Goal: Find specific page/section: Find specific page/section

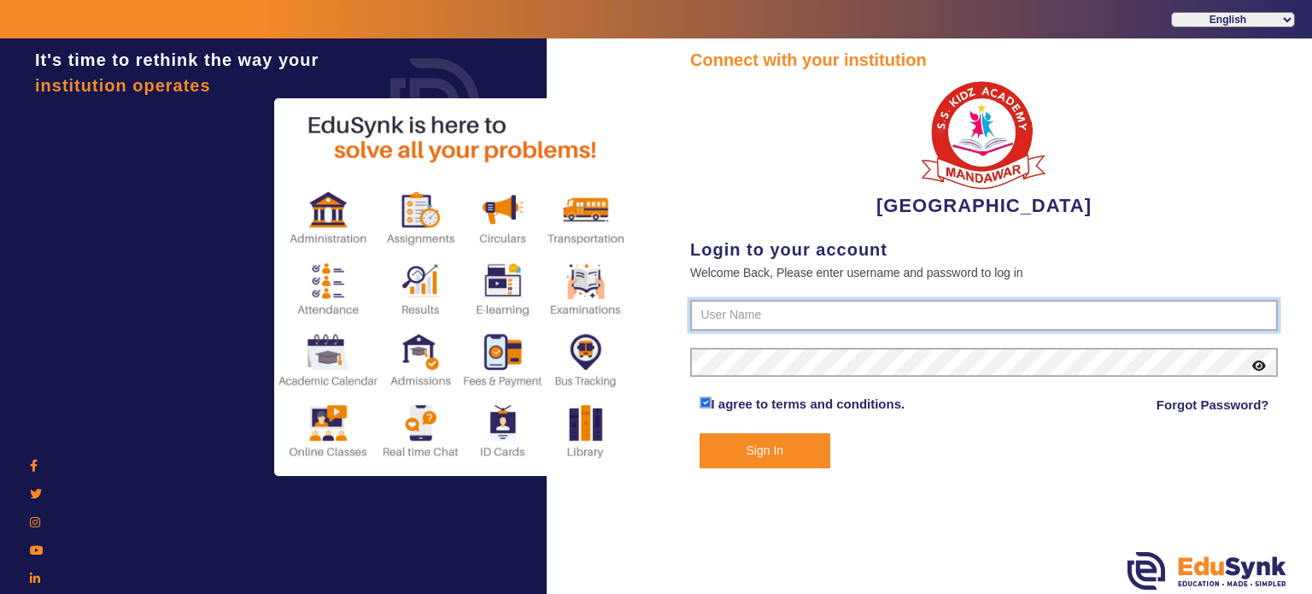
type input "9928895959"
click at [755, 450] on button "Sign In" at bounding box center [766, 450] width 132 height 35
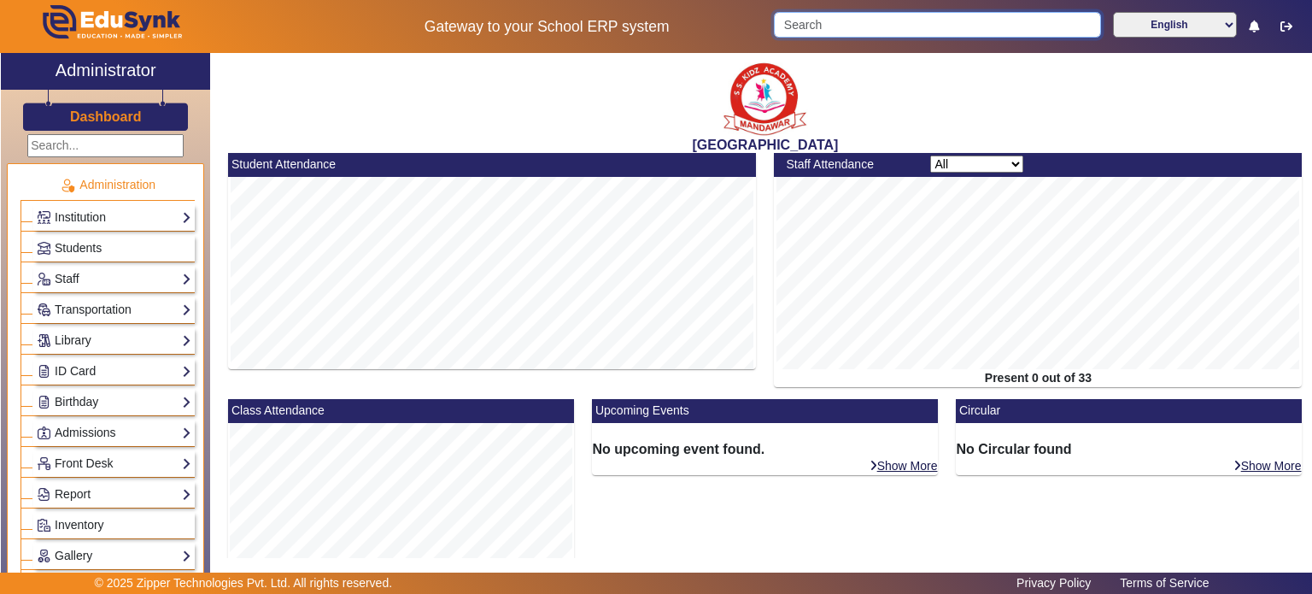
click at [824, 26] on input "Search" at bounding box center [937, 25] width 326 height 26
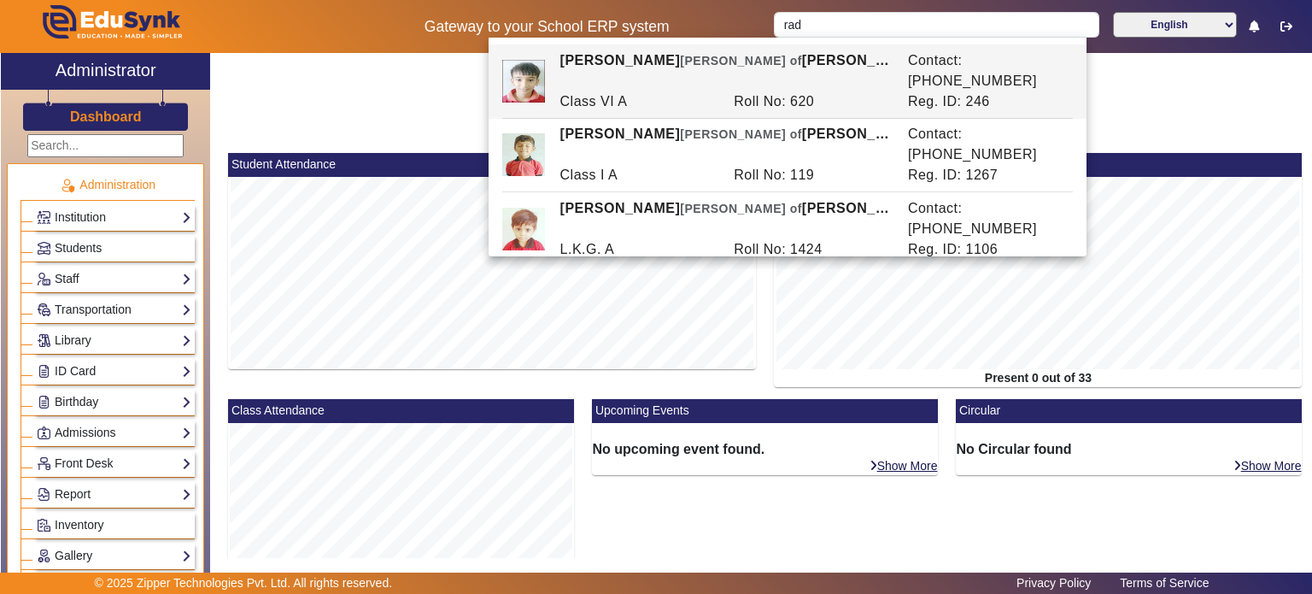
click at [714, 272] on div "[PERSON_NAME] of [PERSON_NAME]" at bounding box center [725, 292] width 348 height 41
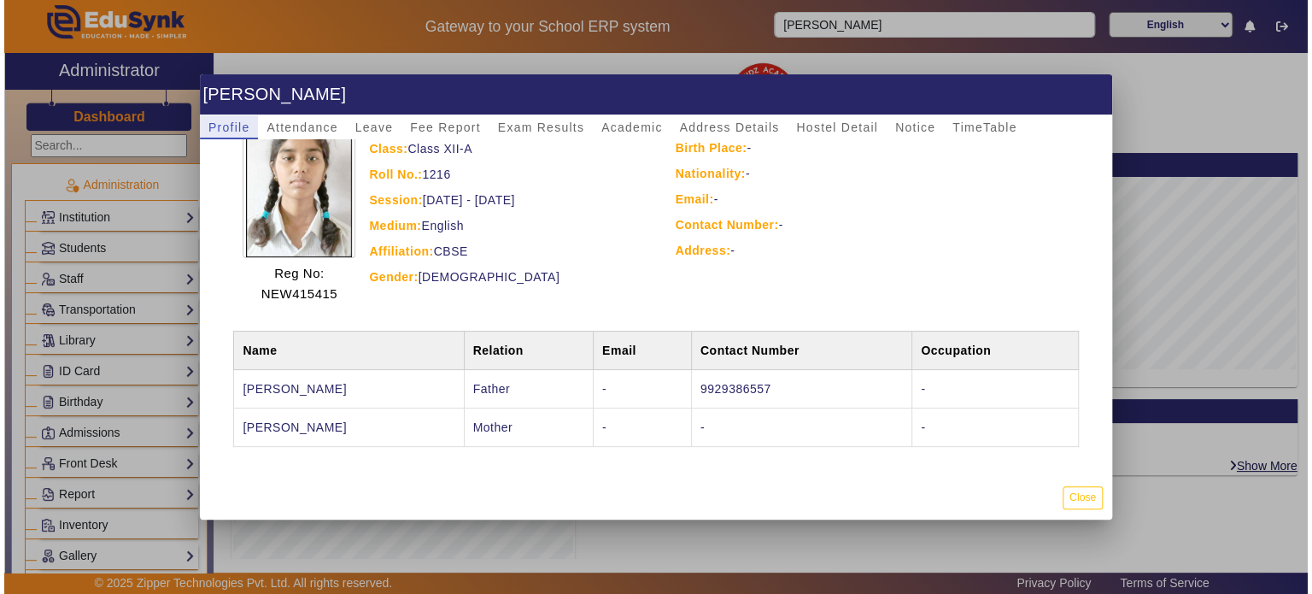
scroll to position [113, 0]
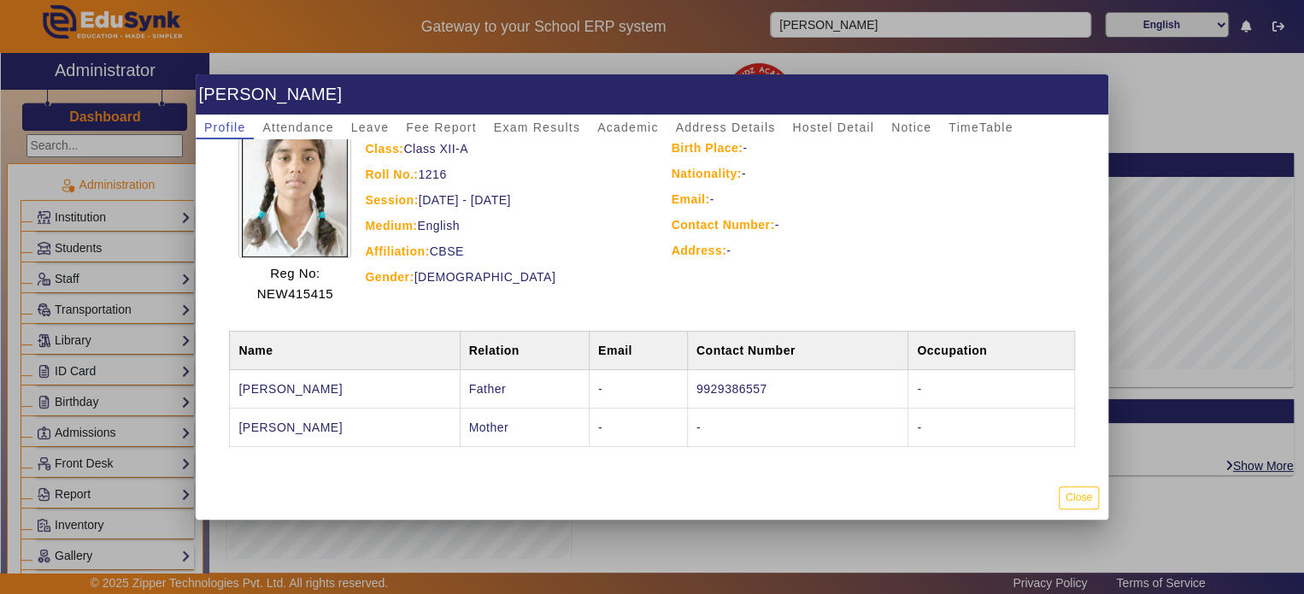
click at [752, 389] on td "9929386557" at bounding box center [797, 388] width 220 height 38
copy td "9929386557"
click at [824, 30] on div at bounding box center [652, 297] width 1304 height 594
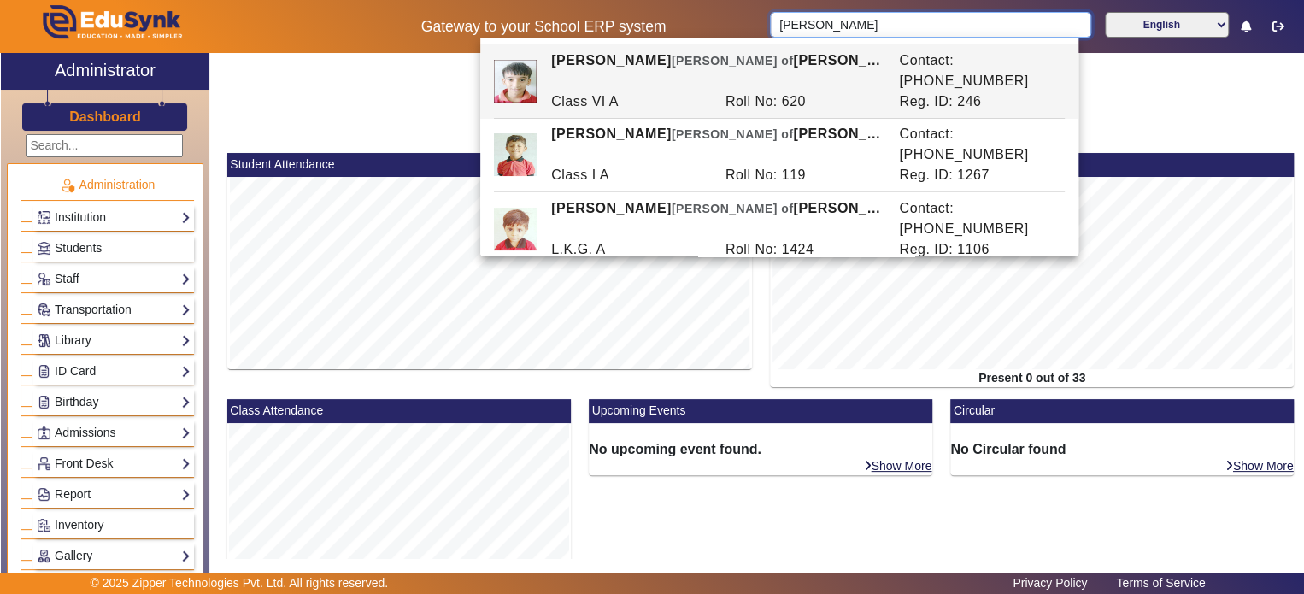
click at [824, 30] on input "[PERSON_NAME]" at bounding box center [930, 25] width 321 height 26
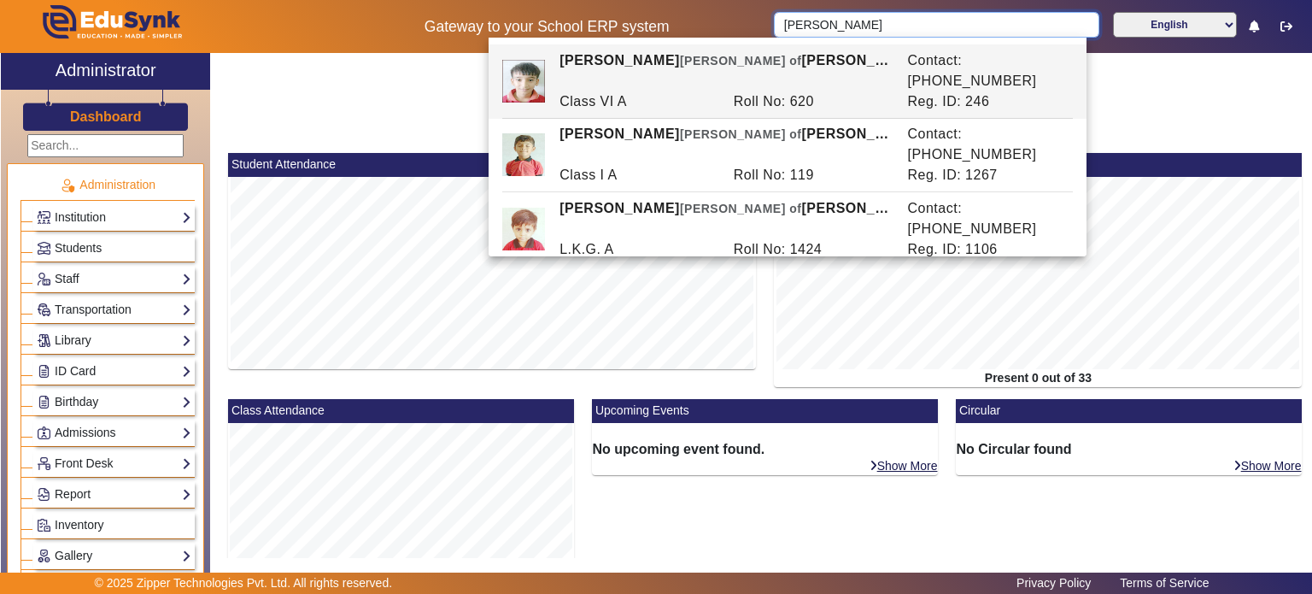
paste input "9929386557"
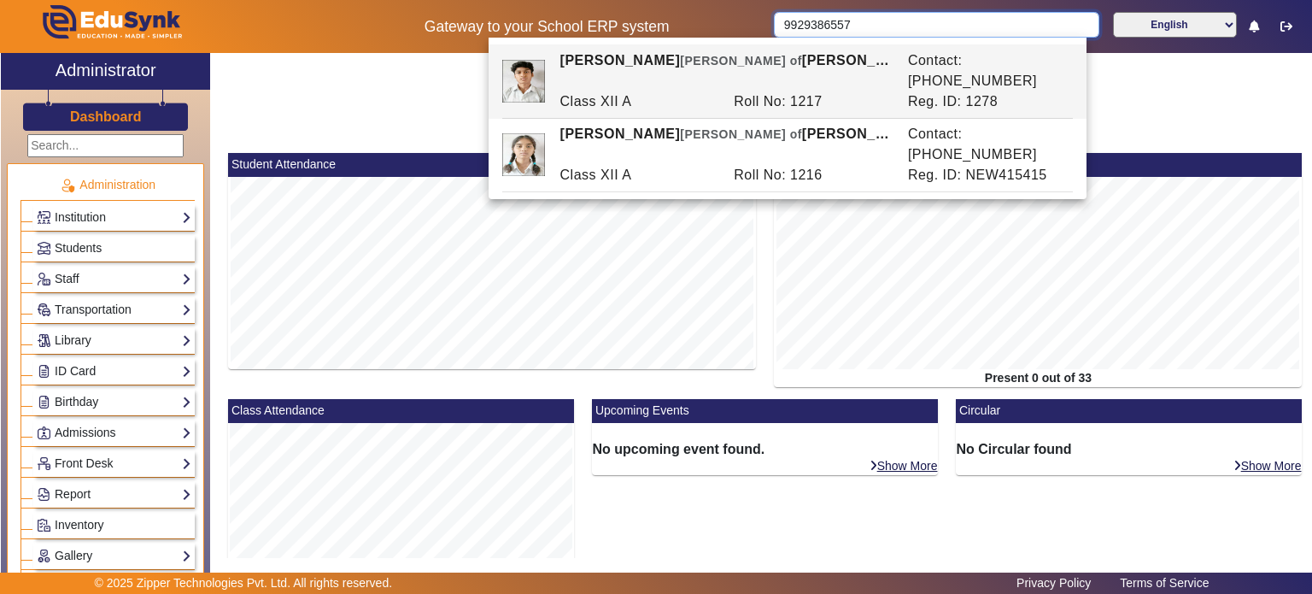
type input "9929386557"
click at [367, 121] on div "[GEOGRAPHIC_DATA]" at bounding box center [766, 103] width 1092 height 100
